Goal: Find specific page/section: Find specific page/section

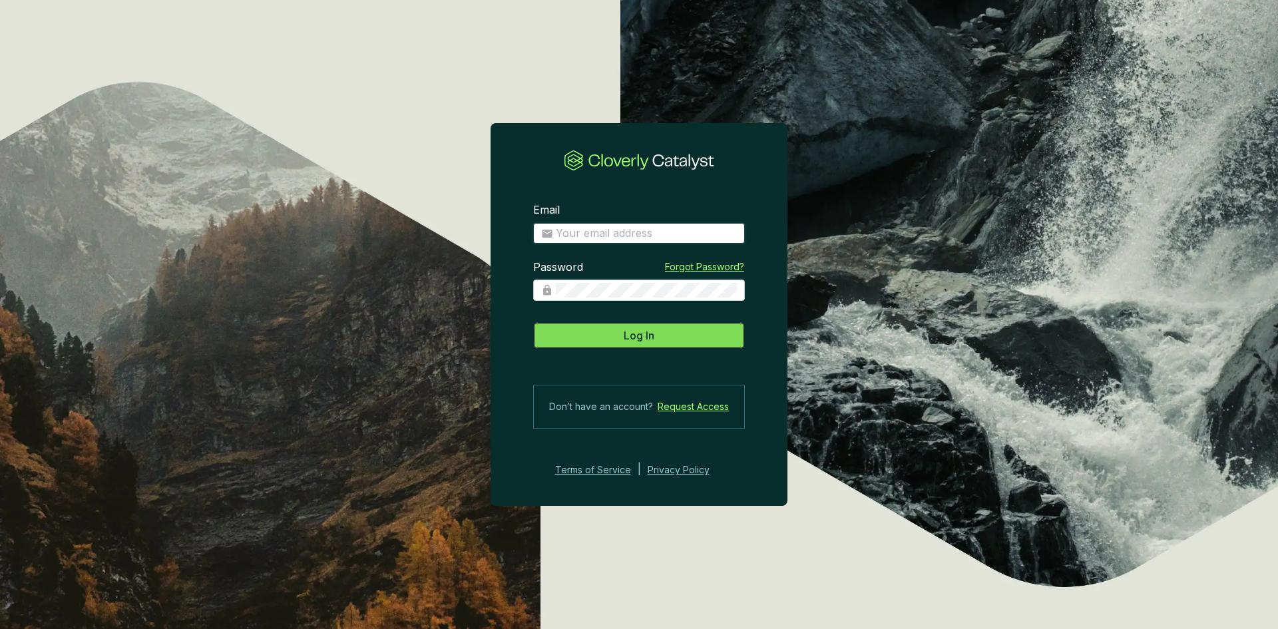
type input "[EMAIL_ADDRESS][DOMAIN_NAME]"
click at [664, 332] on button "Log In" at bounding box center [639, 335] width 212 height 27
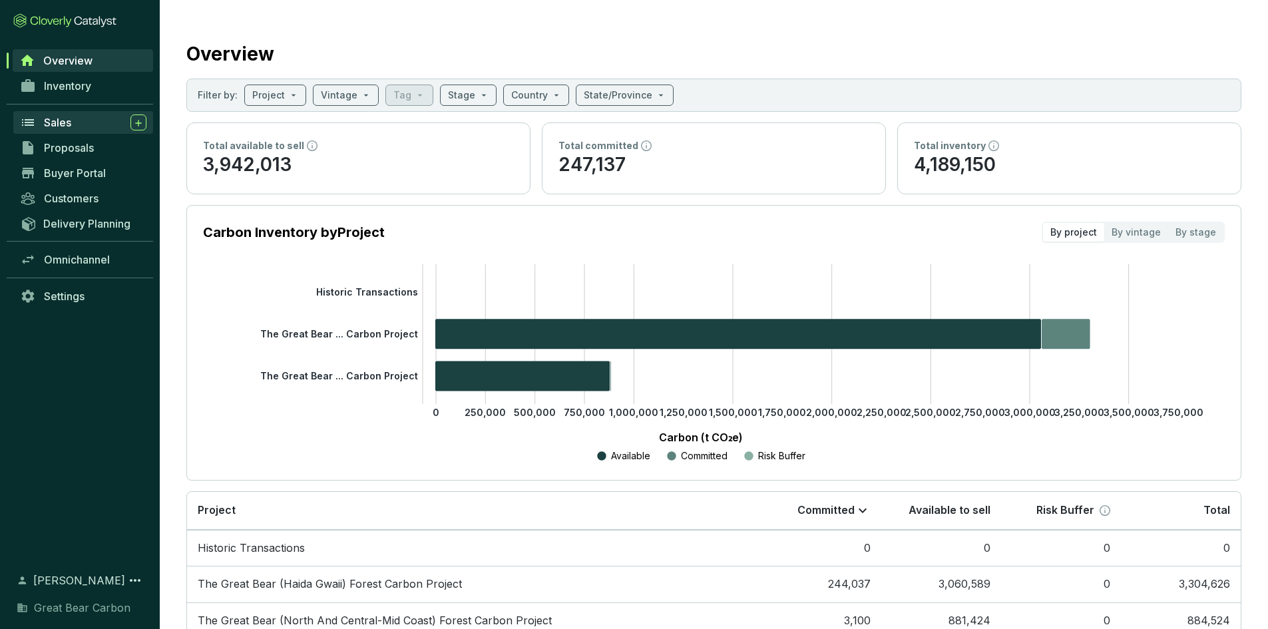
click at [62, 129] on div "Sales" at bounding box center [95, 122] width 102 height 16
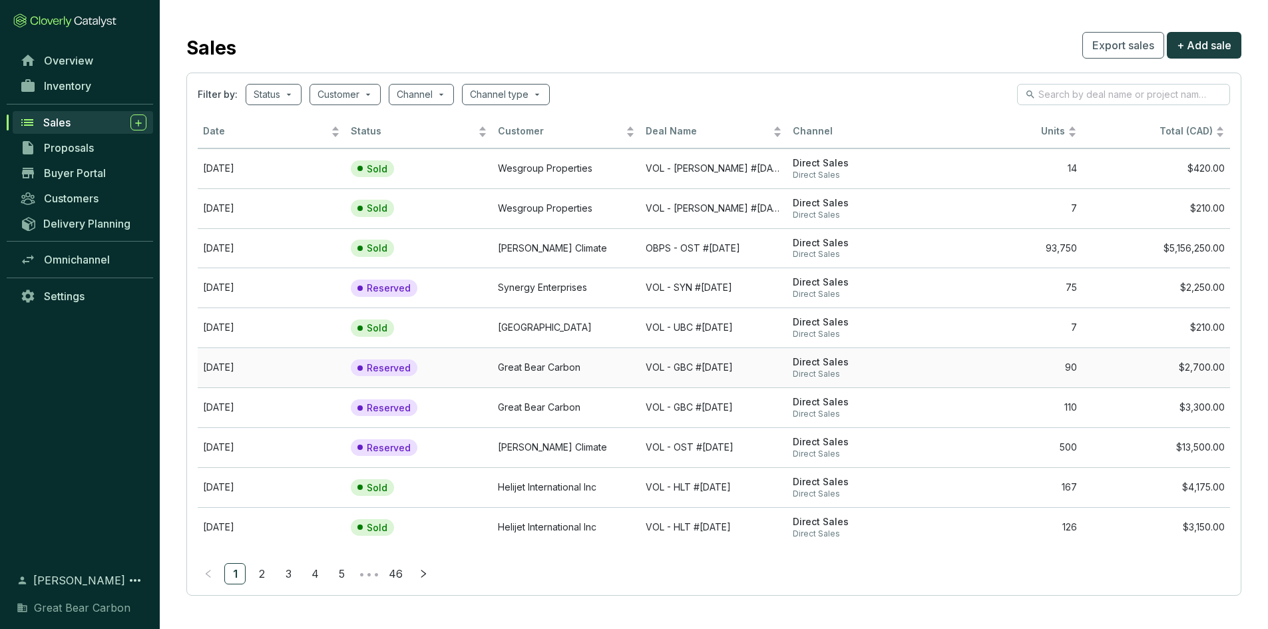
scroll to position [7, 0]
click at [264, 574] on link "2" at bounding box center [262, 572] width 20 height 20
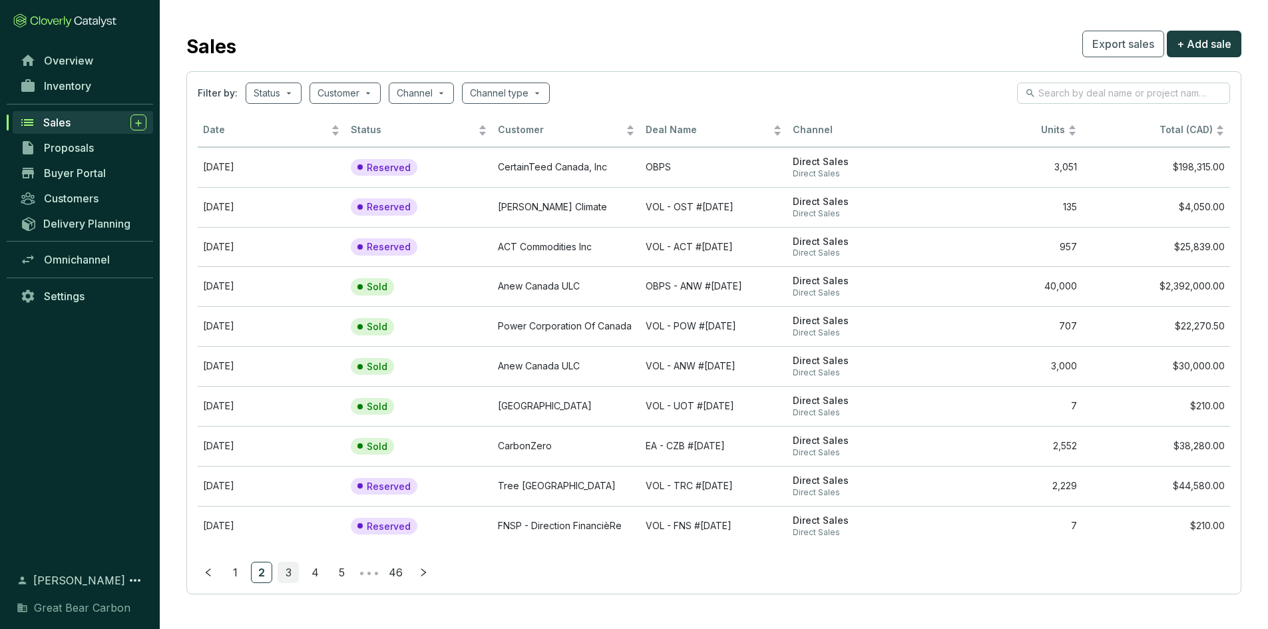
click at [289, 580] on link "3" at bounding box center [288, 572] width 20 height 20
